Goal: Task Accomplishment & Management: Use online tool/utility

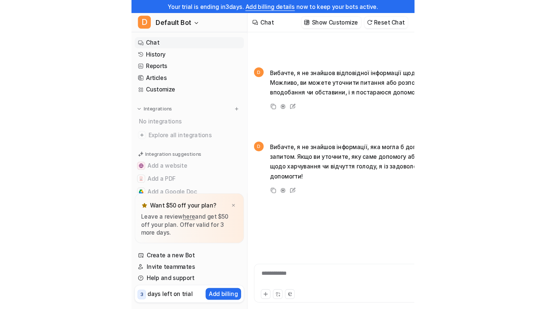
scroll to position [12, 0]
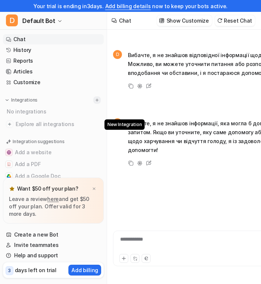
click at [97, 100] on img at bounding box center [96, 100] width 5 height 5
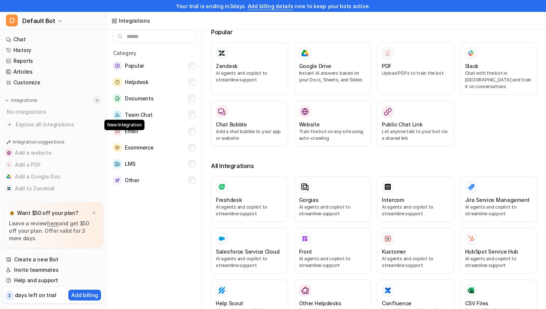
click at [98, 101] on img at bounding box center [96, 100] width 5 height 5
click at [222, 187] on div "Freshdesk AI agents and copilot to streamline support" at bounding box center [250, 199] width 68 height 36
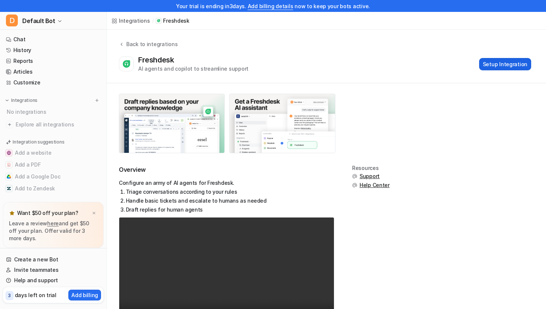
click at [260, 65] on button "Setup Integration" at bounding box center [505, 64] width 52 height 12
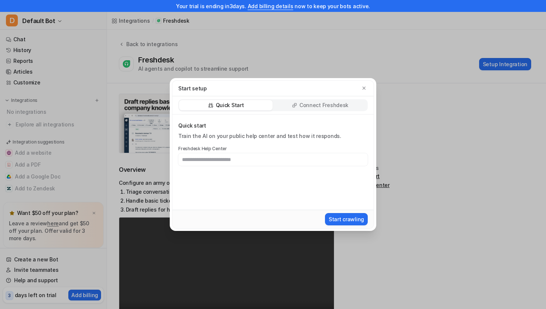
click at [260, 110] on div "Connect Freshdesk" at bounding box center [320, 105] width 94 height 10
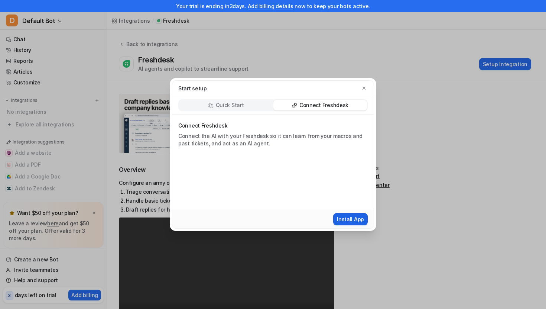
click at [260, 218] on button "Install App" at bounding box center [350, 219] width 35 height 12
